Goal: Task Accomplishment & Management: Complete application form

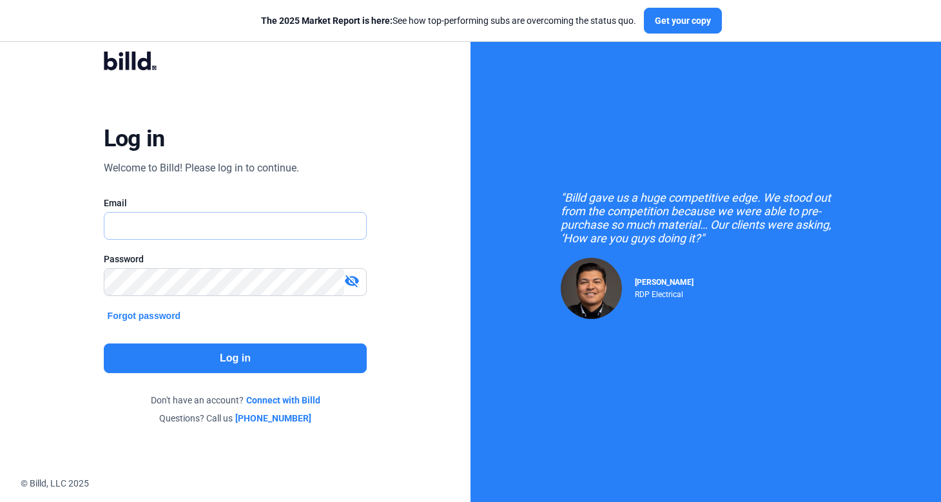
type input "[PERSON_NAME][EMAIL_ADDRESS][DOMAIN_NAME]"
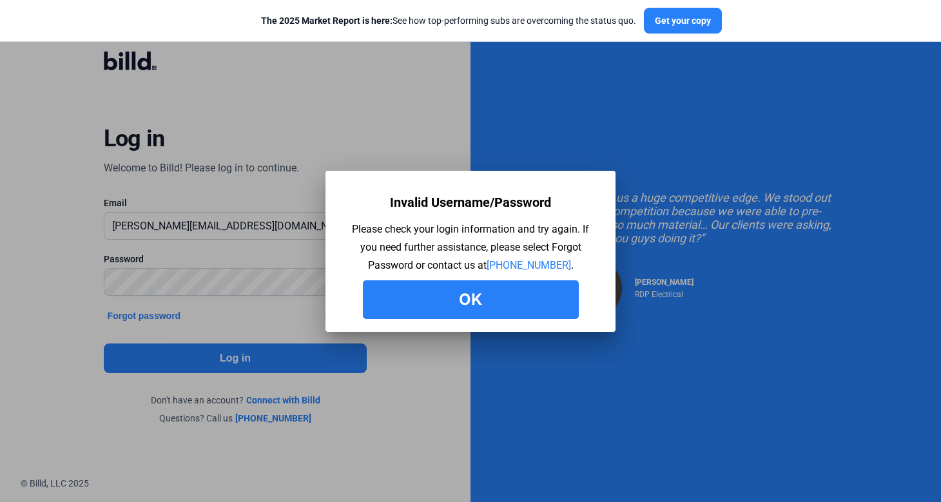
click at [444, 310] on button "Ok" at bounding box center [471, 299] width 216 height 39
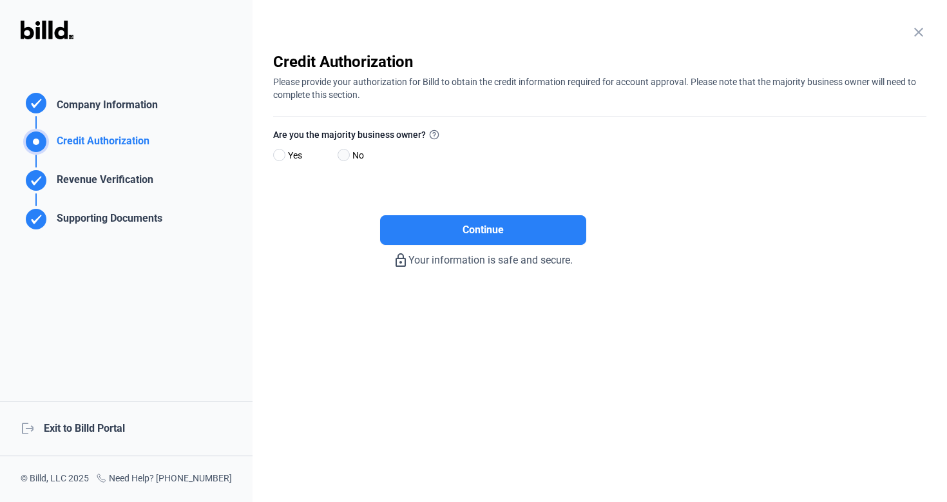
click at [345, 156] on span at bounding box center [344, 155] width 12 height 12
click at [345, 156] on input "No" at bounding box center [343, 156] width 10 height 10
radio input "true"
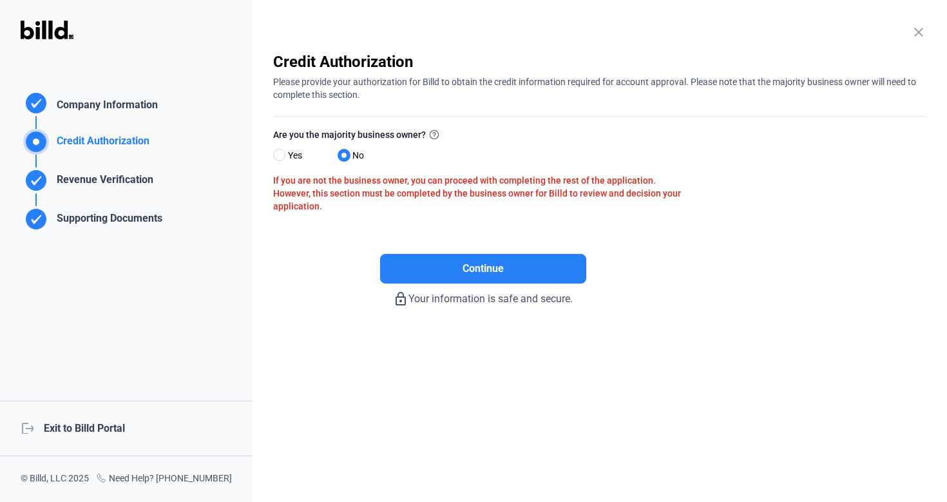
click at [77, 187] on div "Revenue Verification" at bounding box center [103, 182] width 102 height 21
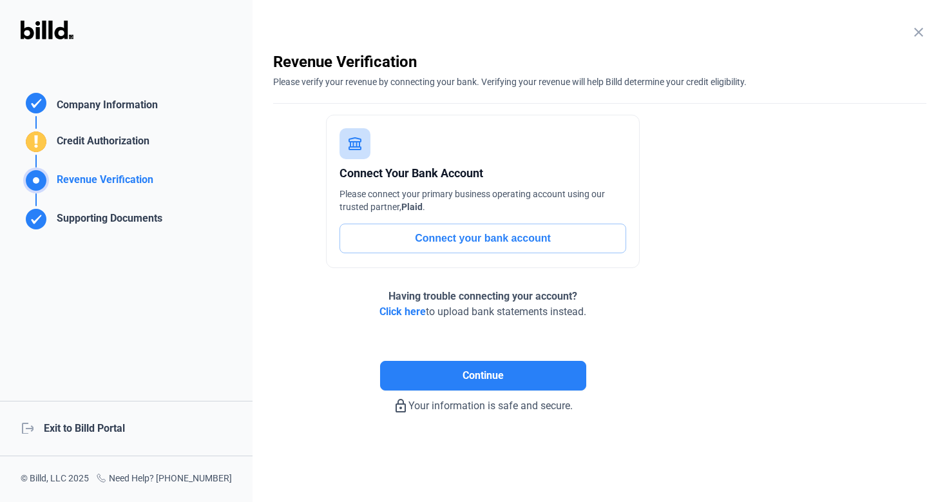
click at [431, 233] on button "Connect your bank account" at bounding box center [482, 239] width 287 height 30
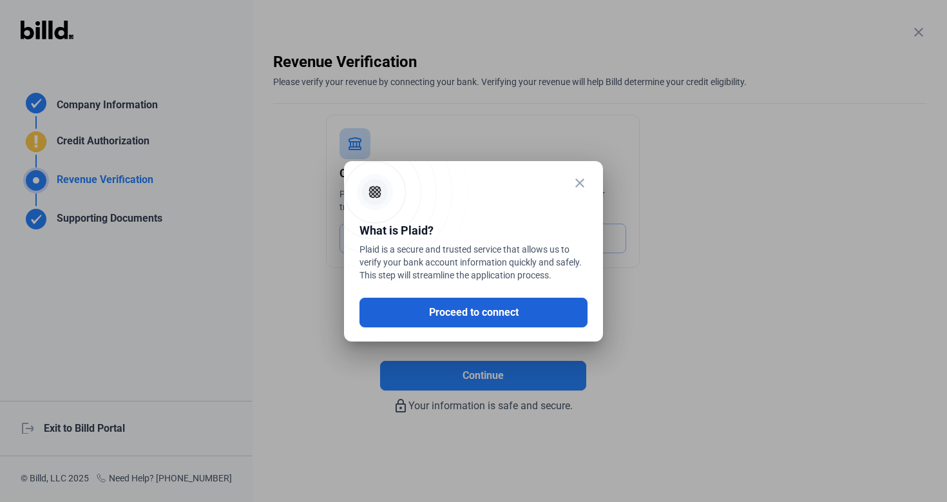
click at [443, 312] on button "Proceed to connect" at bounding box center [473, 313] width 228 height 30
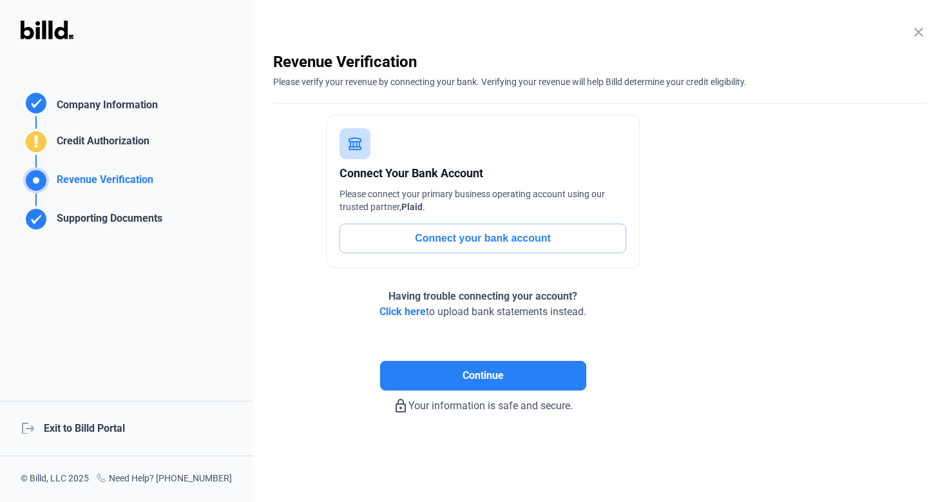
click at [108, 431] on div "logout Exit to Billd Portal" at bounding box center [126, 428] width 253 height 55
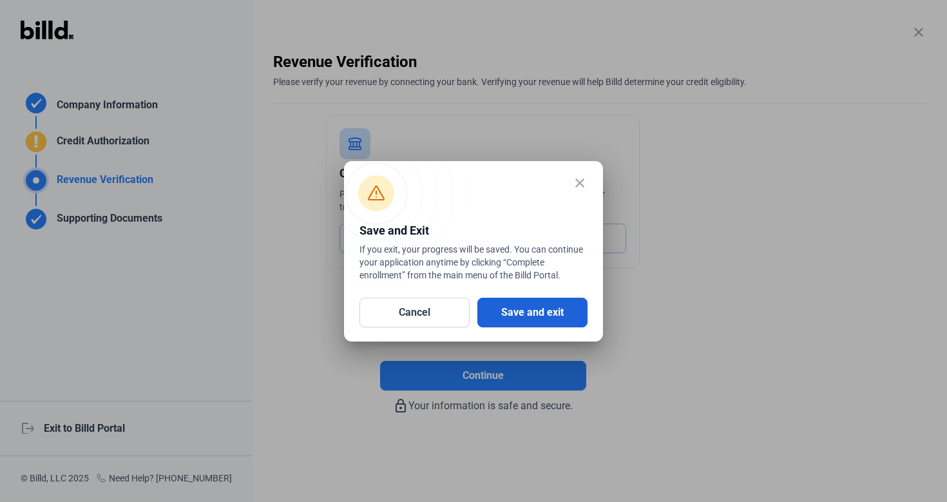
click at [533, 309] on button "Save and exit" at bounding box center [532, 313] width 110 height 30
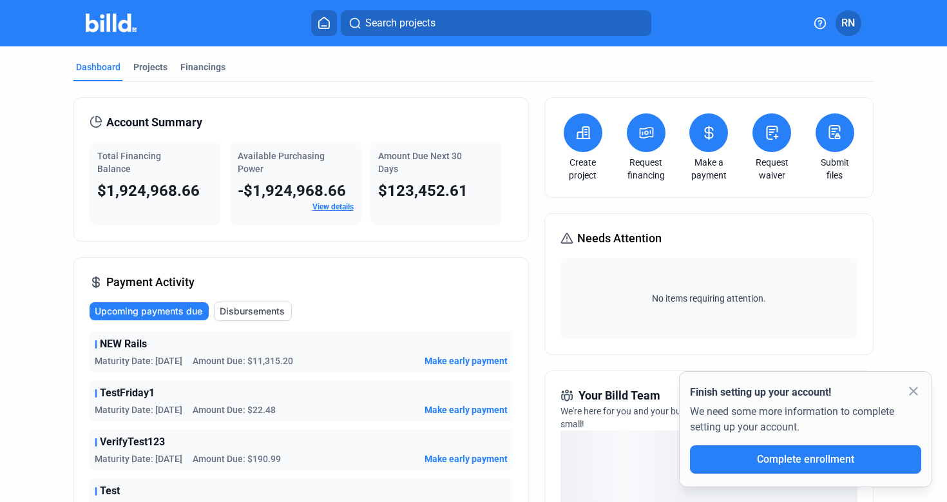
click at [769, 137] on icon at bounding box center [772, 132] width 11 height 13
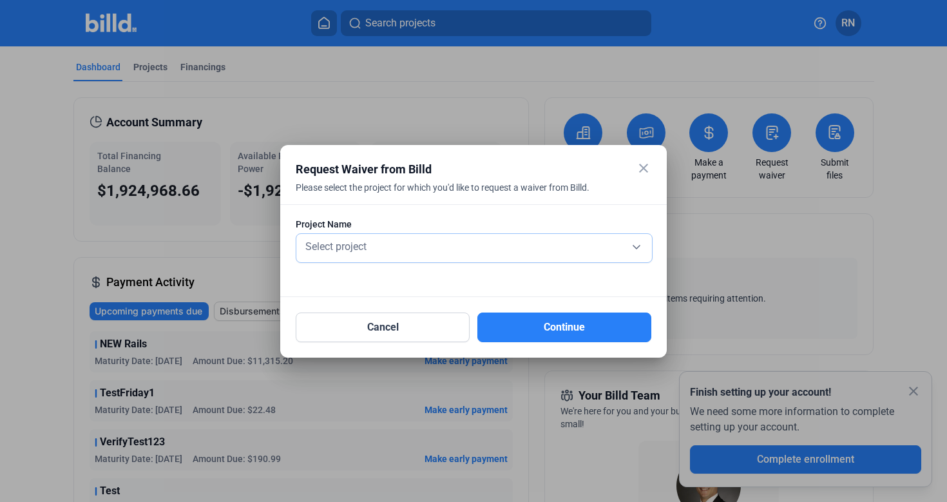
click at [465, 241] on div "Select project" at bounding box center [474, 245] width 343 height 18
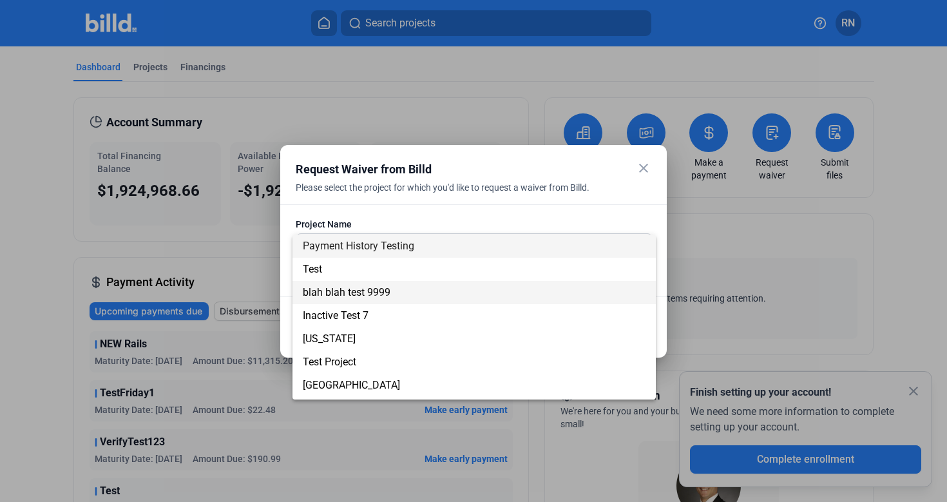
click at [435, 301] on span "blah blah test 9999" at bounding box center [474, 292] width 343 height 23
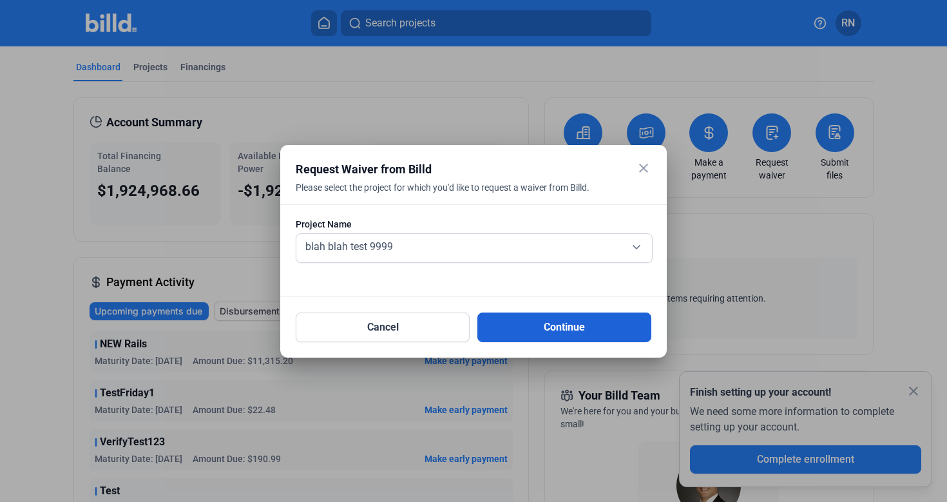
click at [515, 320] on button "Continue" at bounding box center [564, 327] width 174 height 30
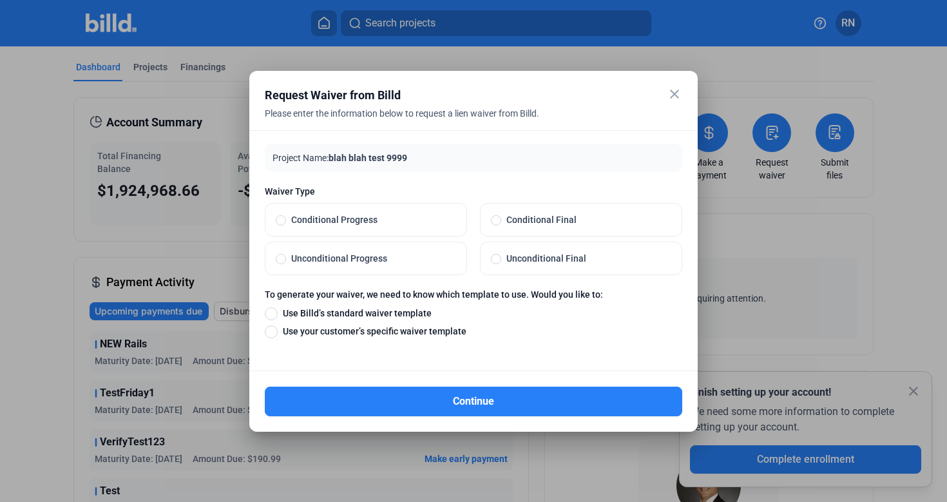
click at [419, 256] on span "Unconditional Progress" at bounding box center [371, 258] width 170 height 13
click at [286, 256] on input "Unconditional Progress" at bounding box center [281, 259] width 10 height 12
radio input "true"
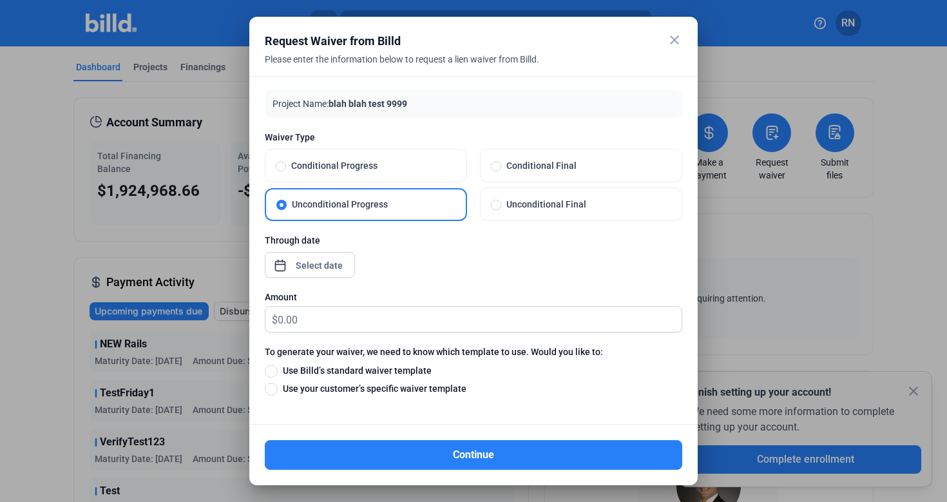
click at [309, 274] on div at bounding box center [319, 265] width 55 height 23
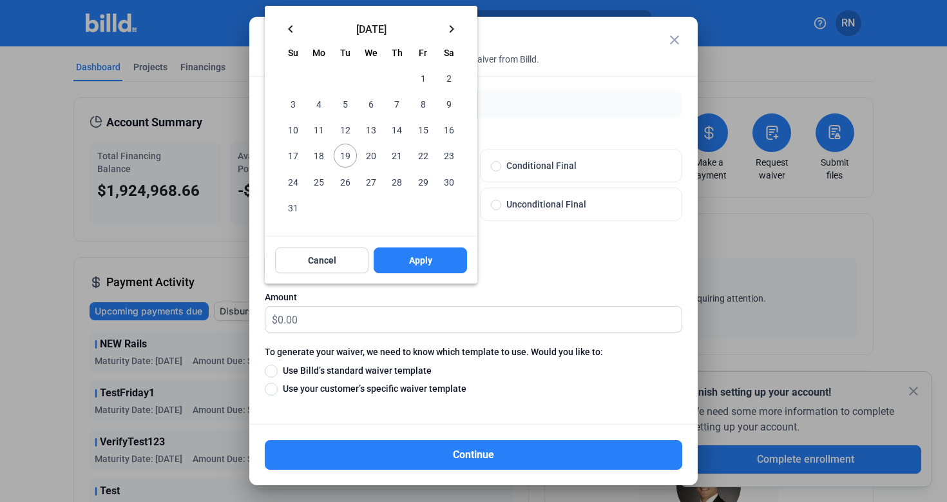
click at [352, 153] on span "19" at bounding box center [345, 155] width 23 height 23
click at [414, 257] on span "Apply" at bounding box center [420, 260] width 23 height 13
type input "[DATE]"
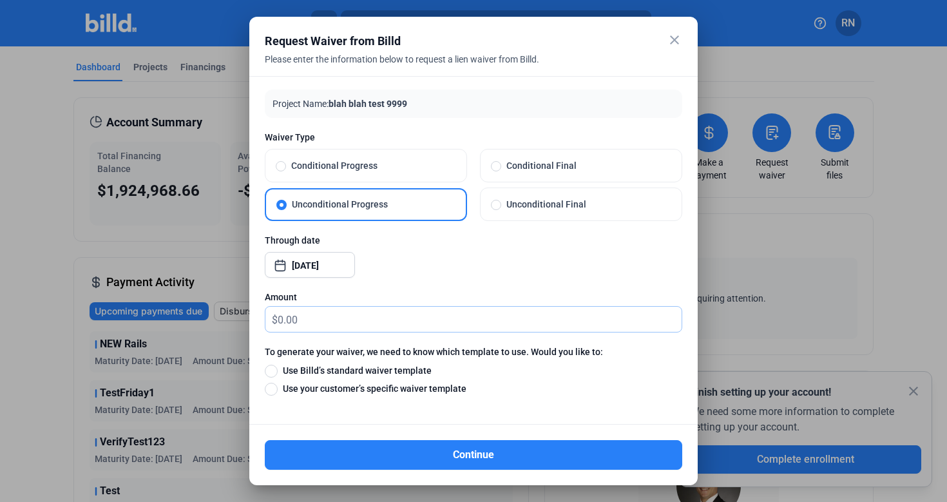
click at [313, 320] on input "text" at bounding box center [480, 319] width 404 height 25
type input "233"
click at [276, 368] on span at bounding box center [271, 371] width 13 height 13
click at [276, 368] on input "Use Billd’s standard waiver template" at bounding box center [271, 370] width 13 height 14
radio input "true"
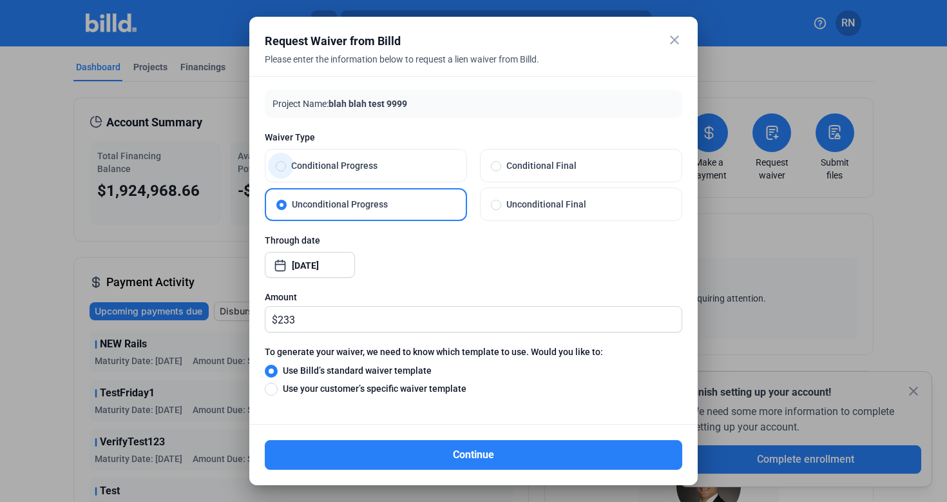
click at [368, 169] on span "Conditional Progress" at bounding box center [371, 165] width 170 height 13
click at [286, 169] on input "Conditional Progress" at bounding box center [281, 166] width 10 height 12
radio input "true"
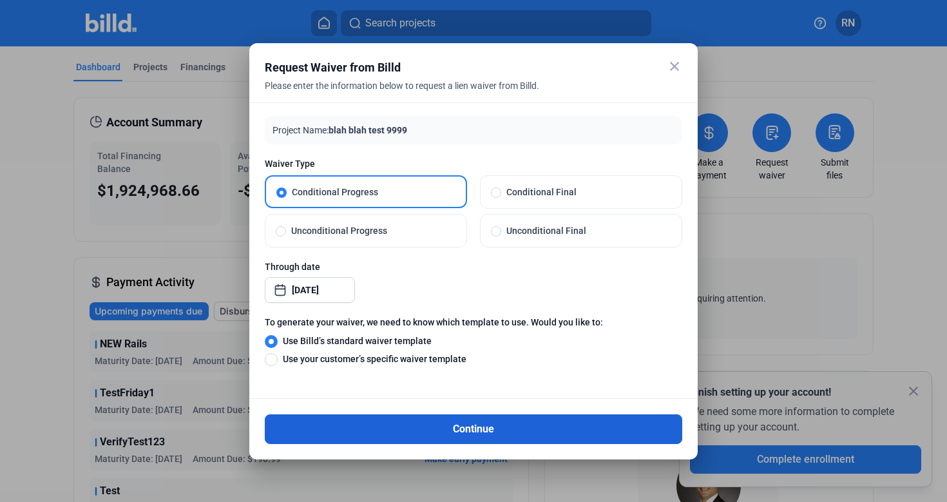
click at [325, 428] on button "Continue" at bounding box center [473, 429] width 417 height 30
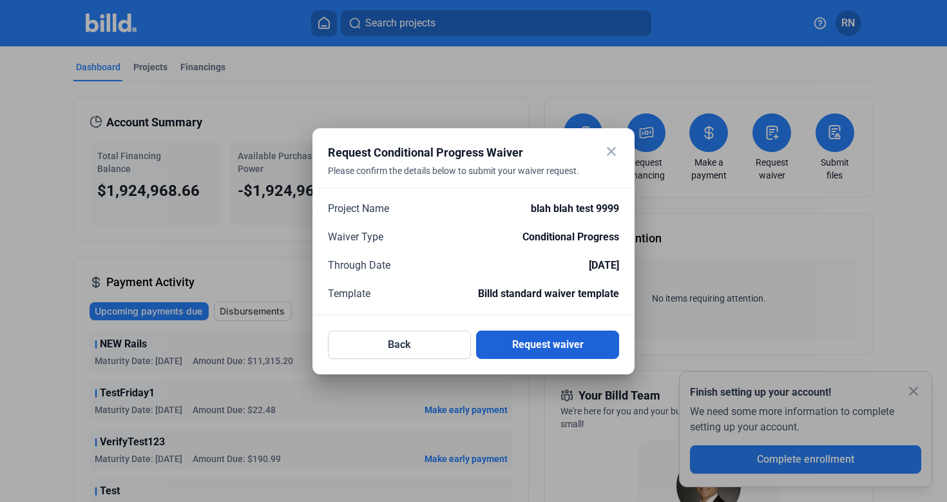
click at [514, 348] on button "Request waiver" at bounding box center [547, 344] width 143 height 28
